Goal: Transaction & Acquisition: Download file/media

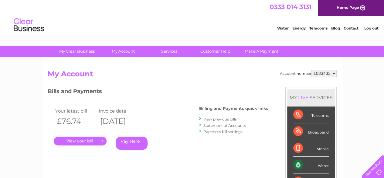
click at [227, 120] on link "View previous bills" at bounding box center [219, 119] width 33 height 5
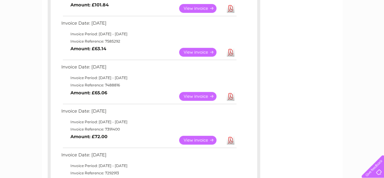
scroll to position [294, 0]
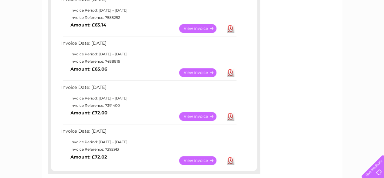
click at [193, 115] on link "View" at bounding box center [201, 116] width 45 height 9
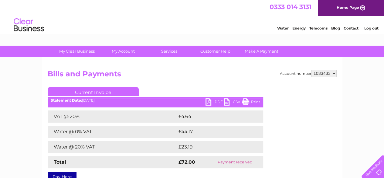
click at [208, 100] on link "PDF" at bounding box center [214, 102] width 18 height 9
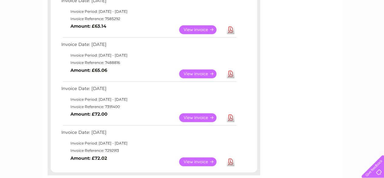
click at [202, 75] on link "View" at bounding box center [201, 73] width 45 height 9
click at [232, 74] on link "Download" at bounding box center [231, 73] width 8 height 9
